Goal: Task Accomplishment & Management: Manage account settings

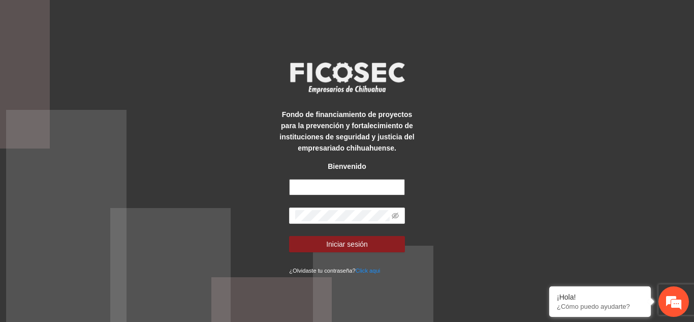
click at [321, 195] on input "text" at bounding box center [347, 187] width 116 height 16
type input "*"
click at [325, 206] on form "**********" at bounding box center [347, 227] width 116 height 97
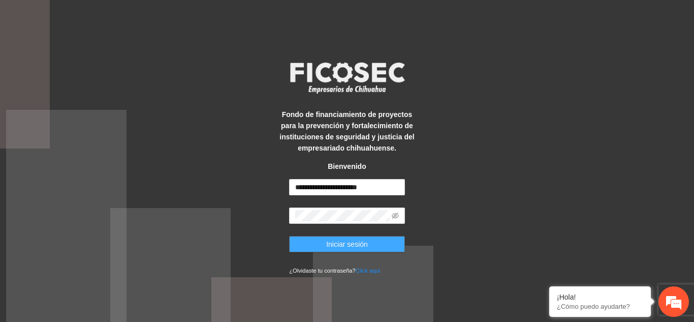
click at [330, 240] on span "Iniciar sesión" at bounding box center [347, 243] width 42 height 11
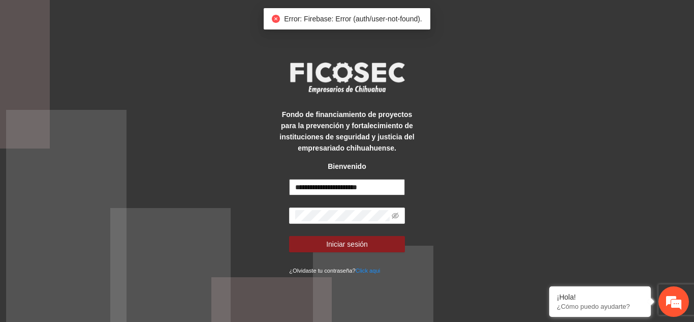
click at [336, 187] on input "**********" at bounding box center [347, 187] width 116 height 16
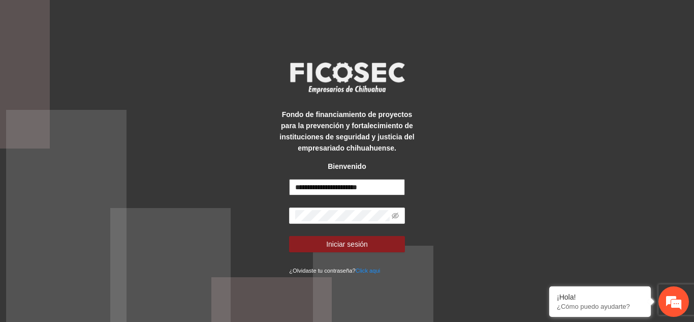
drag, startPoint x: 341, startPoint y: 188, endPoint x: 423, endPoint y: 185, distance: 81.8
click at [423, 185] on div "**********" at bounding box center [347, 161] width 694 height 322
type input "**********"
click at [289, 236] on button "Iniciar sesión" at bounding box center [347, 244] width 116 height 16
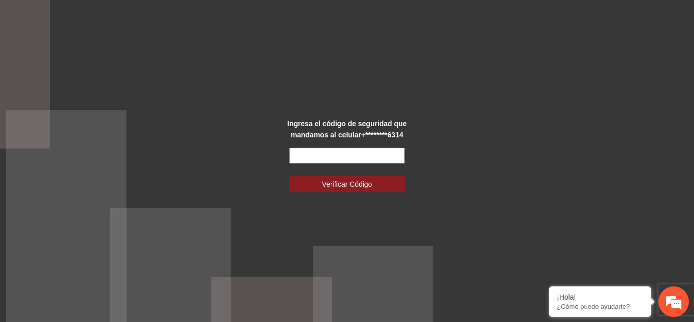
click at [382, 155] on input "text" at bounding box center [347, 155] width 116 height 16
type input "******"
click at [289, 176] on button "Verificar Código" at bounding box center [347, 184] width 116 height 16
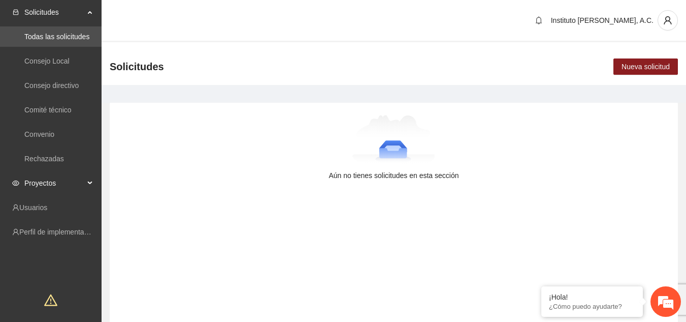
click at [71, 179] on span "Proyectos" at bounding box center [54, 183] width 60 height 20
click at [47, 209] on link "Activos" at bounding box center [35, 207] width 23 height 8
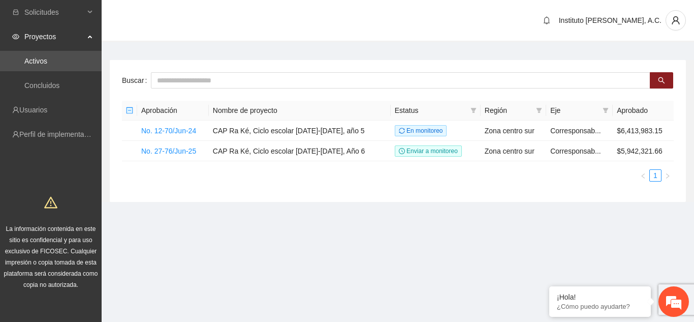
click at [335, 183] on div "Aprobación Nombre de proyecto Estatus Región Eje Aprobado No. 12-70/Jun-24 [GEO…" at bounding box center [398, 145] width 552 height 89
click at [181, 148] on link "No. 27-76/Jun-25" at bounding box center [168, 151] width 55 height 8
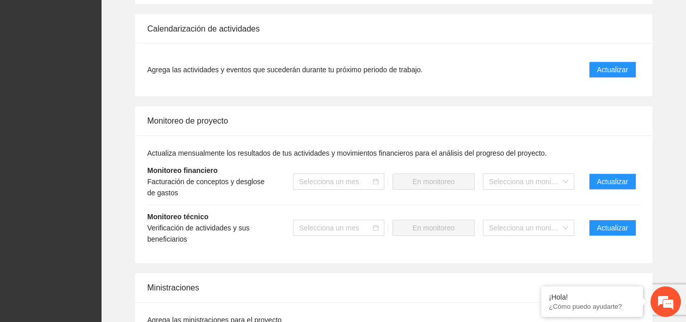
scroll to position [1117, 0]
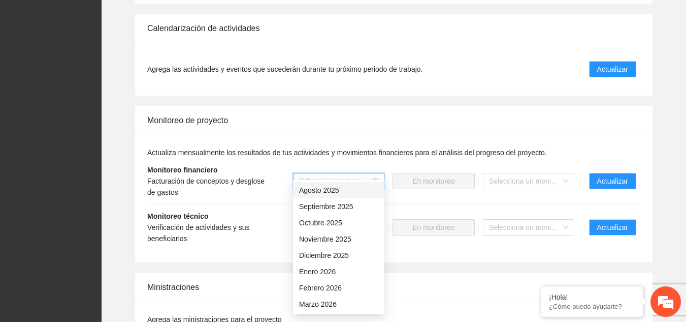
click at [366, 175] on input "search" at bounding box center [335, 180] width 72 height 15
click at [358, 190] on div "Agosto 2025" at bounding box center [338, 189] width 79 height 11
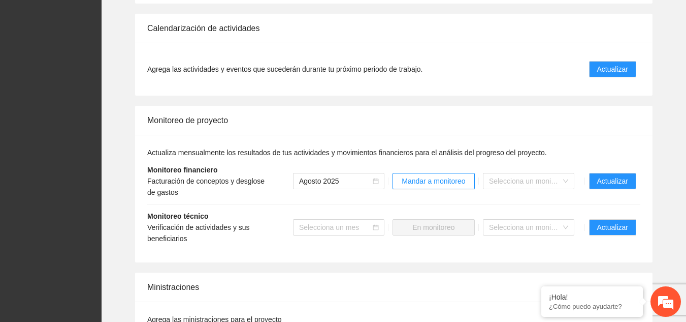
click at [439, 188] on li "Monitoreo financiero Facturación de conceptos y desglose de gastos [DATE] Manda…" at bounding box center [393, 181] width 493 height 46
click at [365, 221] on input "search" at bounding box center [335, 226] width 72 height 15
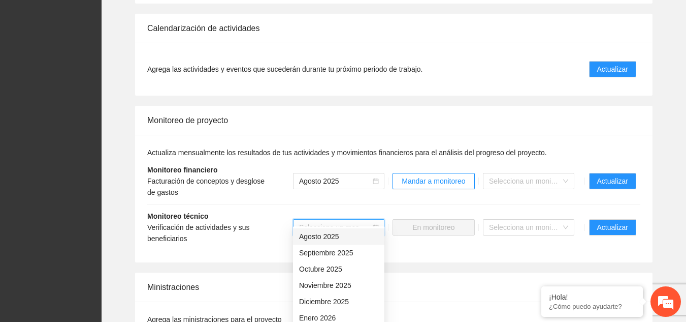
click at [338, 238] on div "Agosto 2025" at bounding box center [338, 236] width 79 height 11
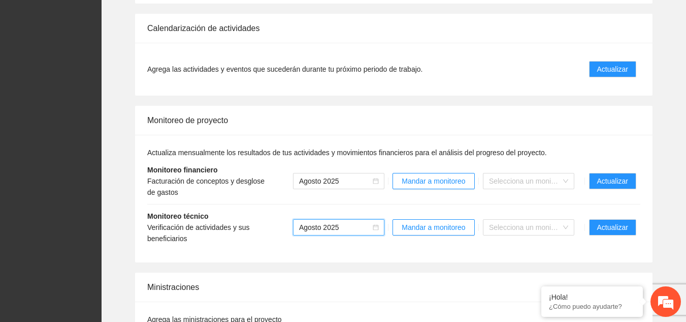
click at [449, 232] on li "Monitoreo técnico Verificación de actividades y sus beneficiarios [DATE] [DATE]…" at bounding box center [393, 227] width 493 height 46
click at [439, 176] on button "Mandar a monitoreo" at bounding box center [434, 181] width 82 height 16
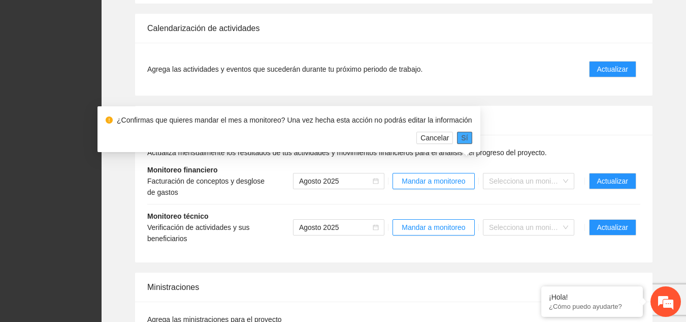
click at [461, 133] on span "Sí" at bounding box center [464, 137] width 7 height 11
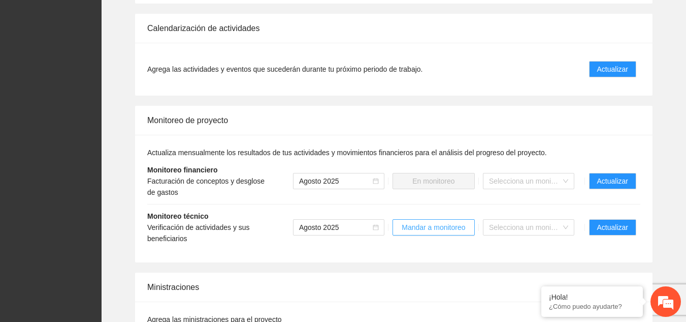
click at [440, 221] on span "Mandar a monitoreo" at bounding box center [433, 226] width 63 height 11
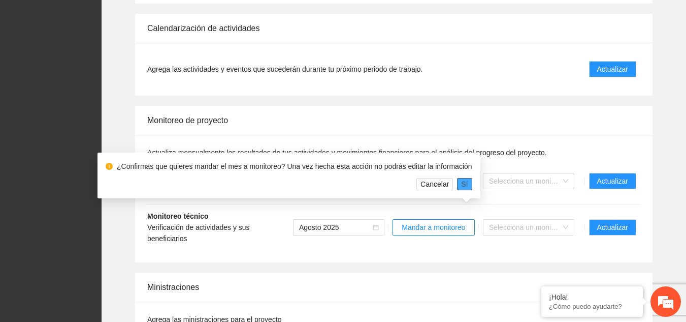
click at [461, 188] on span "Sí" at bounding box center [464, 183] width 7 height 11
